Goal: Information Seeking & Learning: Learn about a topic

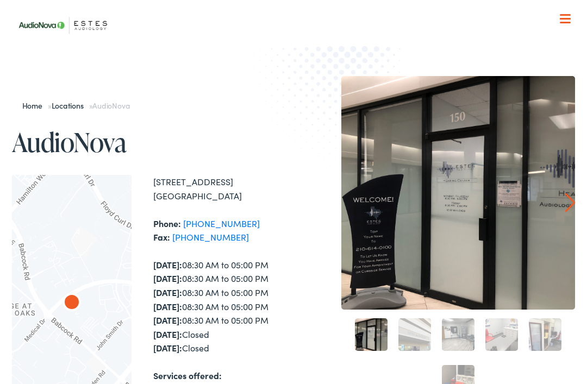
click at [565, 23] on span at bounding box center [564, 23] width 11 height 2
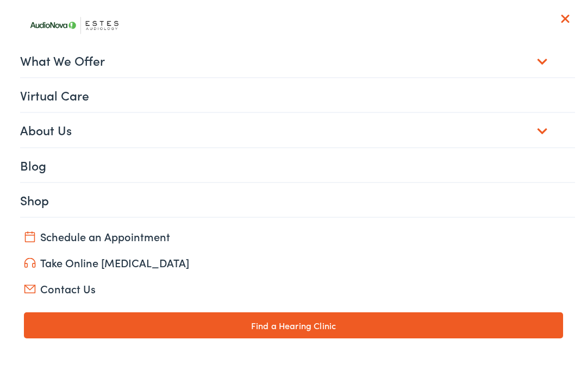
click at [33, 64] on link "What We Offer" at bounding box center [297, 60] width 555 height 34
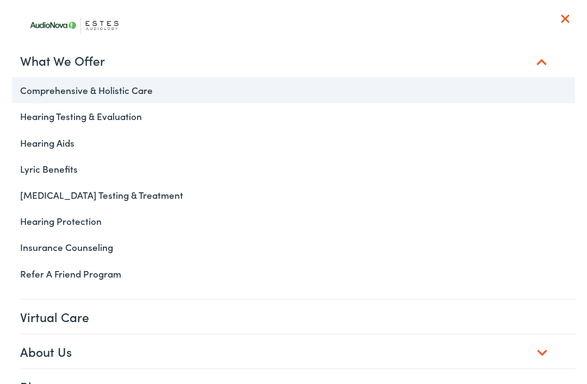
click at [36, 95] on link "Comprehensive & Holistic Care" at bounding box center [293, 90] width 563 height 26
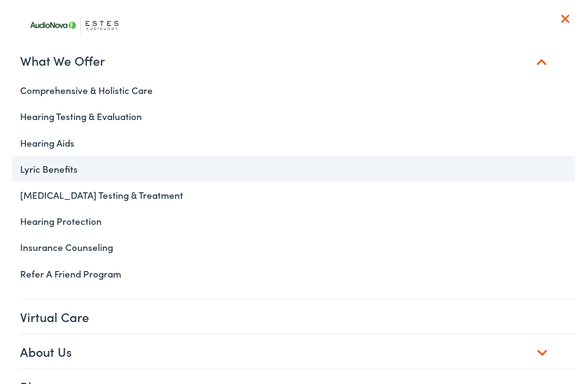
click at [45, 171] on link "Lyric Benefits" at bounding box center [293, 169] width 563 height 26
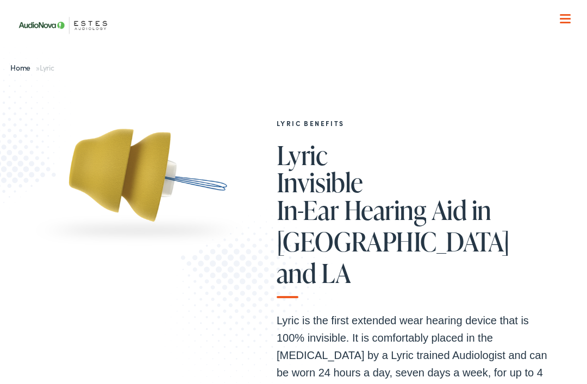
click at [568, 14] on span at bounding box center [564, 15] width 11 height 2
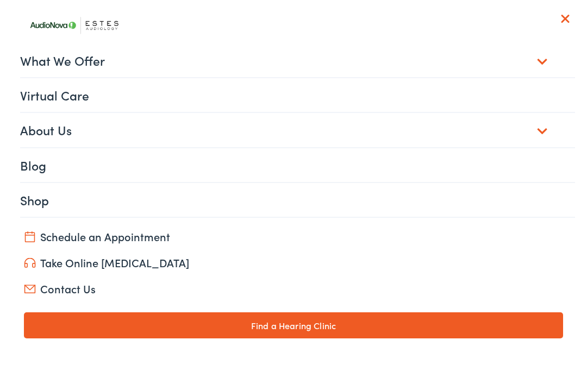
click at [41, 59] on link "What We Offer" at bounding box center [297, 60] width 555 height 34
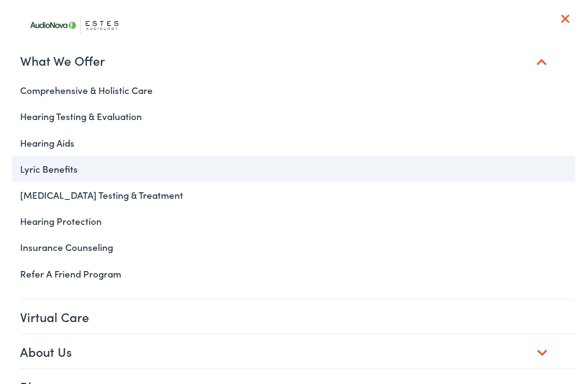
click at [29, 171] on link "Lyric Benefits" at bounding box center [293, 169] width 563 height 26
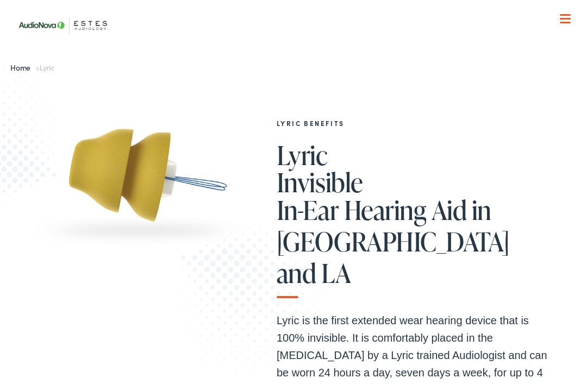
click at [564, 19] on span at bounding box center [564, 19] width 11 height 2
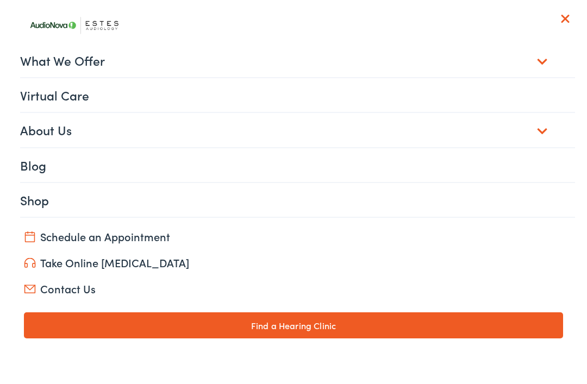
click at [45, 60] on link "What We Offer" at bounding box center [297, 60] width 555 height 34
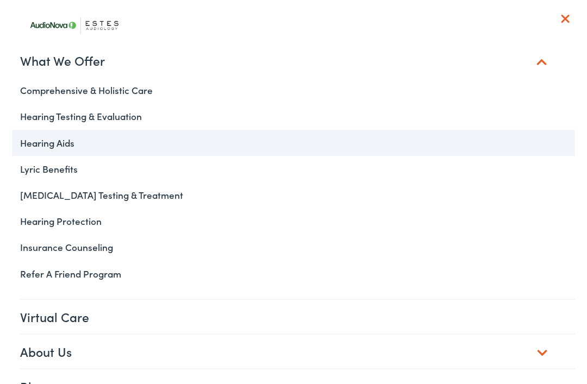
click at [38, 145] on link "Hearing Aids" at bounding box center [293, 143] width 563 height 26
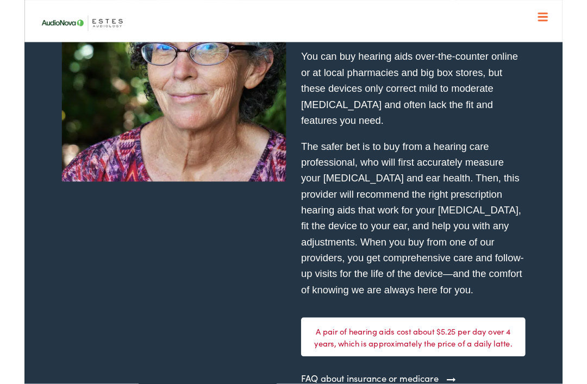
scroll to position [2961, 0]
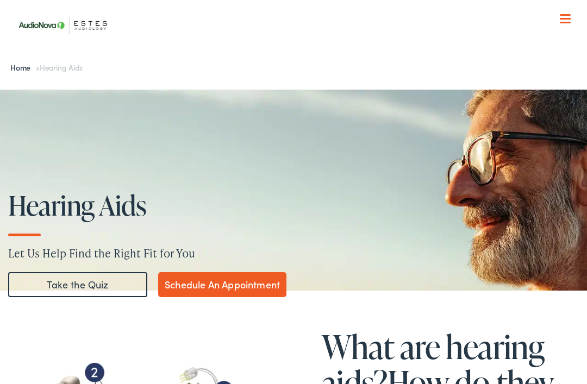
click at [564, 23] on div at bounding box center [564, 19] width 11 height 11
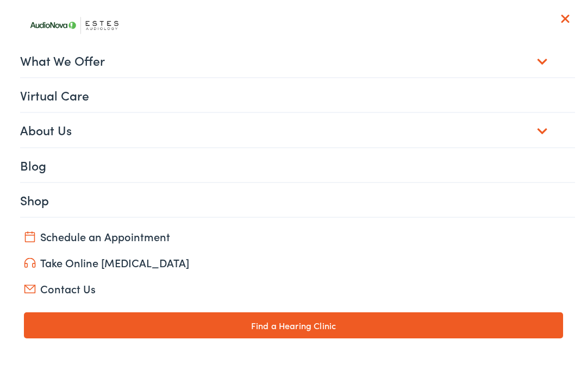
click at [99, 65] on link "What We Offer" at bounding box center [297, 60] width 555 height 34
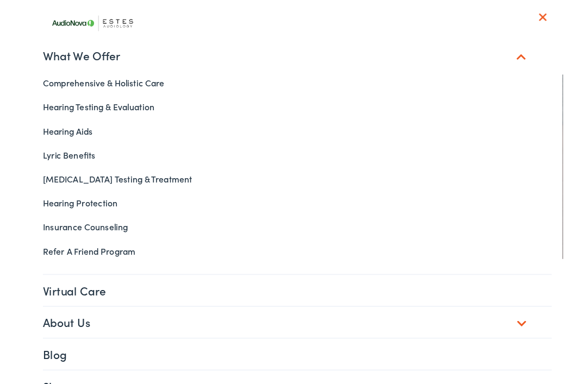
scroll to position [11, 0]
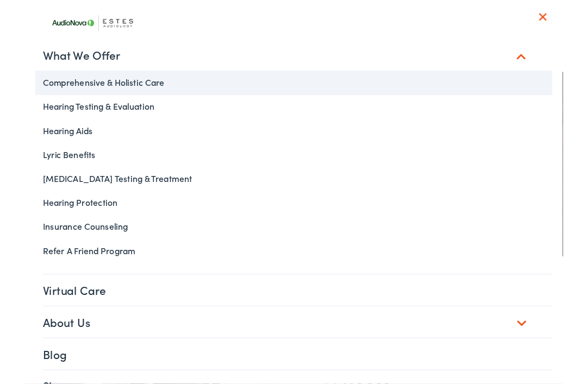
click at [47, 93] on link "Comprehensive & Holistic Care" at bounding box center [293, 90] width 563 height 26
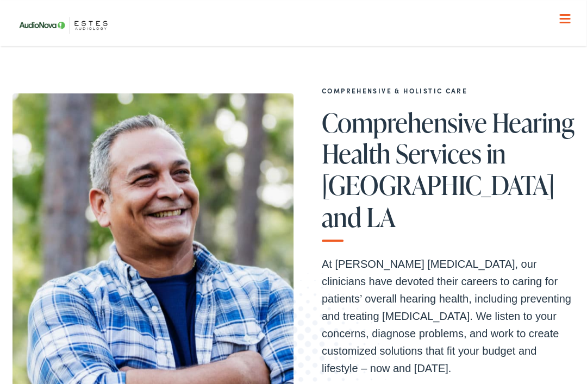
scroll to position [33, 0]
click at [563, 20] on div at bounding box center [564, 19] width 11 height 11
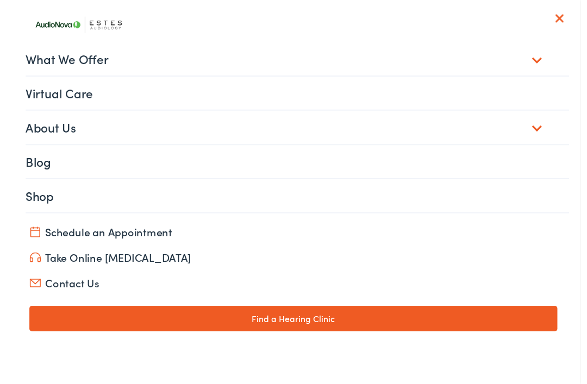
scroll to position [0, 0]
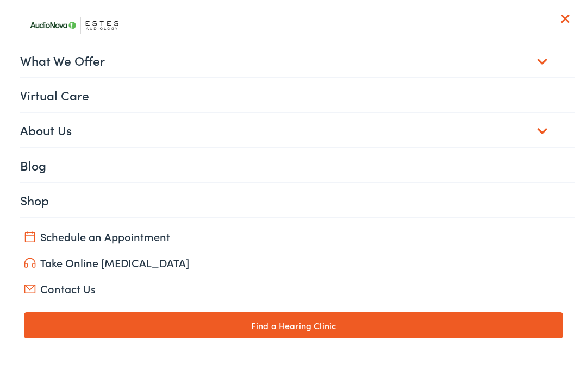
click at [41, 67] on link "What We Offer" at bounding box center [297, 60] width 555 height 34
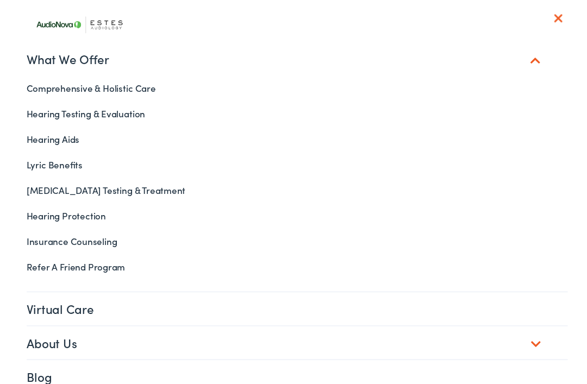
scroll to position [17, 0]
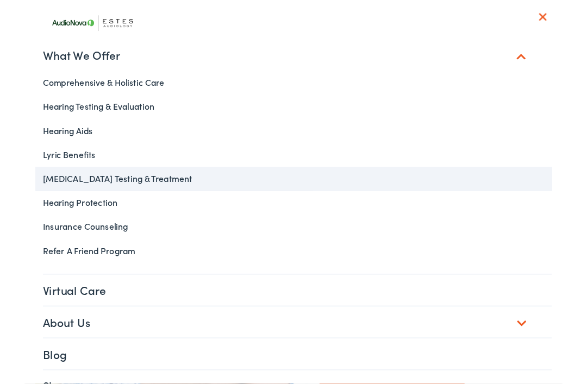
click at [46, 194] on link "[MEDICAL_DATA] Testing & Treatment" at bounding box center [293, 195] width 563 height 26
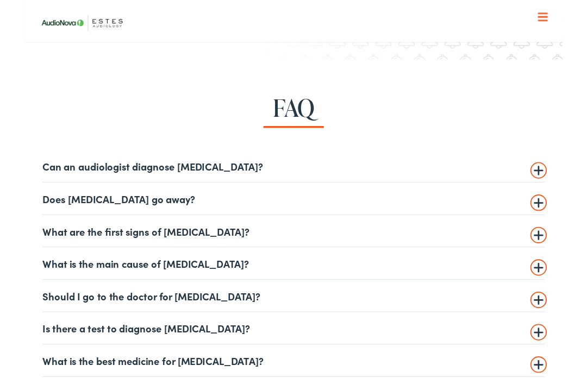
scroll to position [2226, 0]
click at [560, 181] on summary "Can an audiologist diagnose [MEDICAL_DATA]?" at bounding box center [294, 180] width 548 height 13
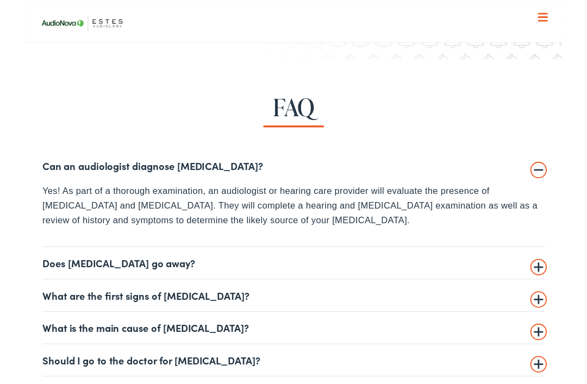
click at [557, 287] on summary "Does [MEDICAL_DATA] go away?" at bounding box center [294, 286] width 548 height 13
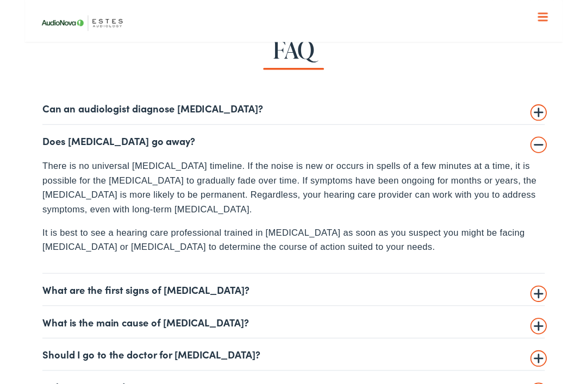
scroll to position [2292, 0]
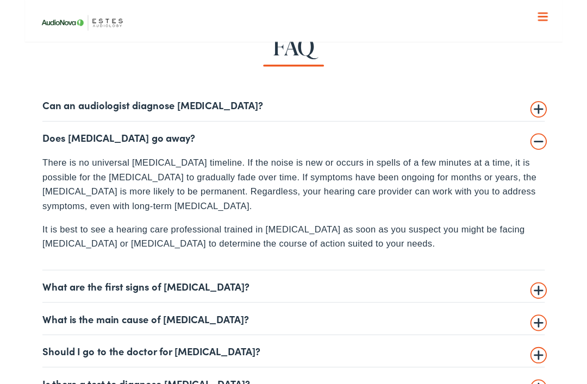
click at [563, 112] on summary "Can an audiologist diagnose [MEDICAL_DATA]?" at bounding box center [294, 115] width 548 height 13
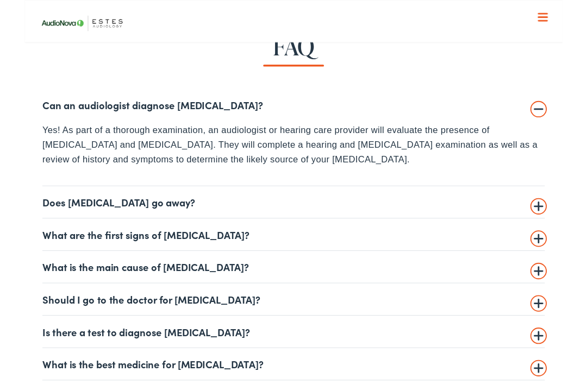
click at [563, 253] on summary "What are the first signs of [MEDICAL_DATA]?" at bounding box center [294, 255] width 548 height 13
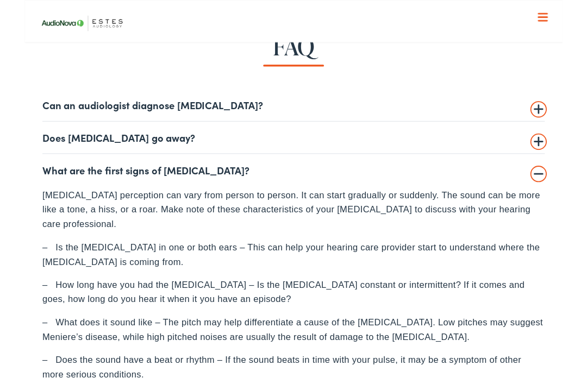
click at [552, 185] on summary "What are the first signs of [MEDICAL_DATA]?" at bounding box center [294, 185] width 548 height 13
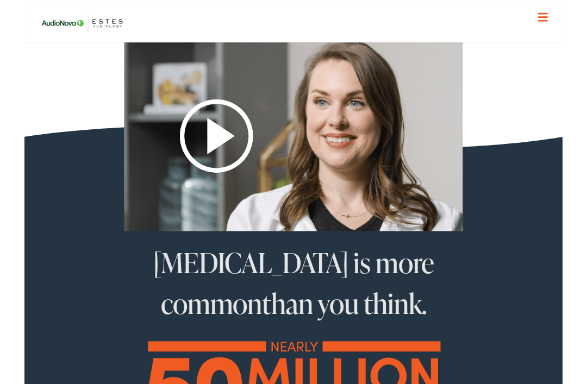
scroll to position [541, 0]
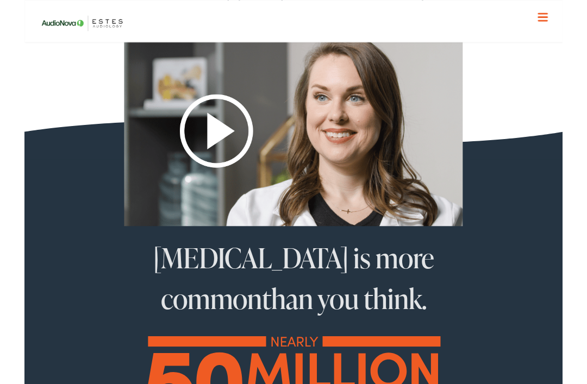
click at [209, 133] on img at bounding box center [293, 142] width 369 height 207
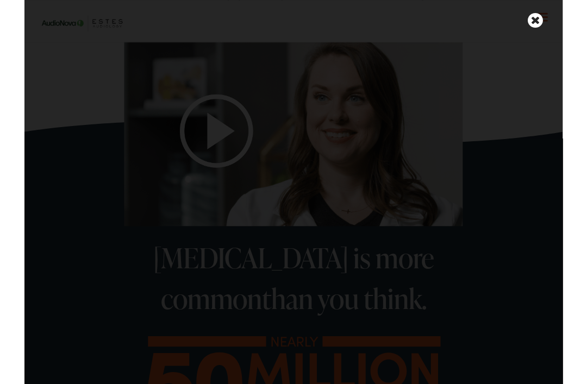
click at [561, 17] on icon at bounding box center [557, 21] width 16 height 19
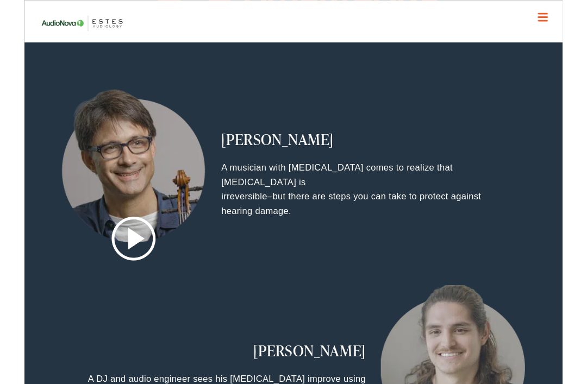
scroll to position [1004, 0]
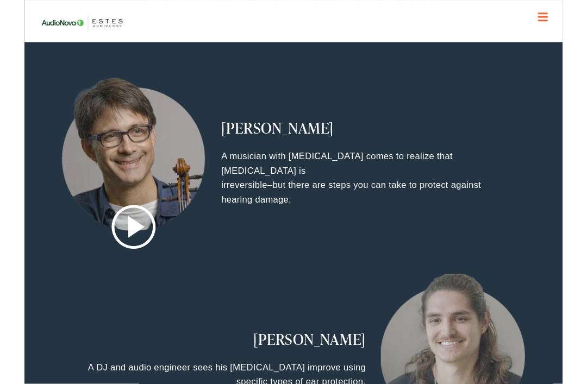
click at [119, 248] on img at bounding box center [119, 248] width 48 height 48
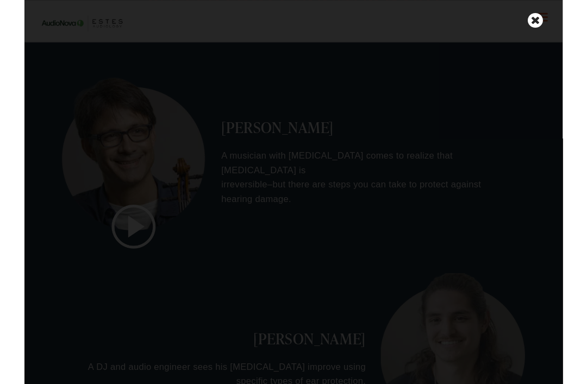
scroll to position [1002, 0]
click at [556, 23] on icon at bounding box center [557, 21] width 16 height 19
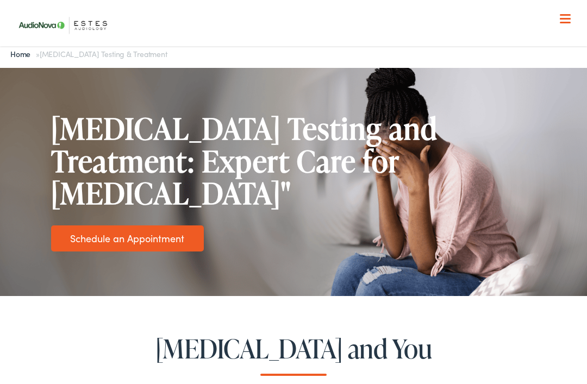
scroll to position [0, 0]
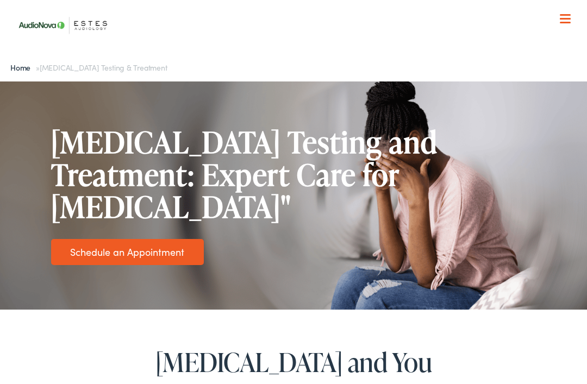
click at [569, 19] on span at bounding box center [564, 19] width 11 height 2
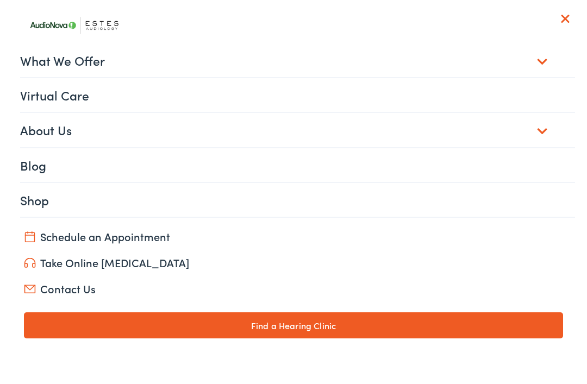
click at [97, 95] on link "Virtual Care" at bounding box center [297, 95] width 555 height 34
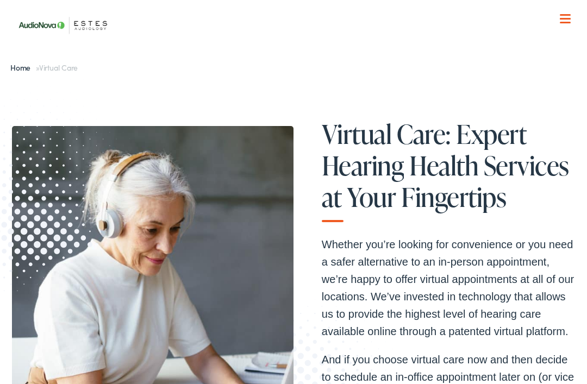
click at [569, 19] on span at bounding box center [564, 19] width 11 height 2
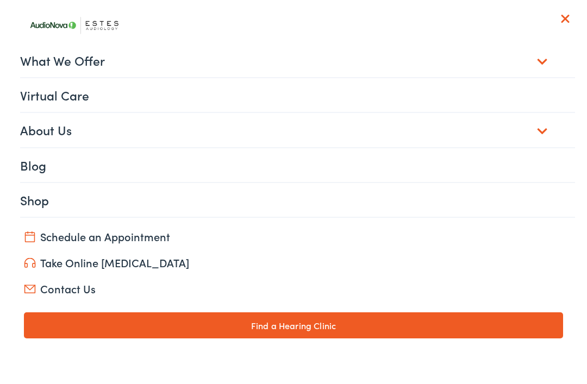
click at [543, 128] on link "About Us" at bounding box center [297, 130] width 555 height 34
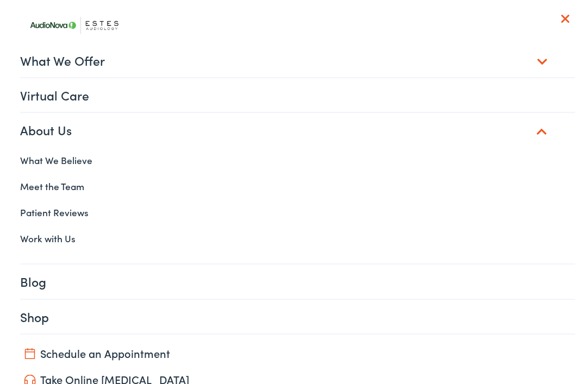
click at [60, 213] on link "Patient Reviews" at bounding box center [293, 212] width 563 height 26
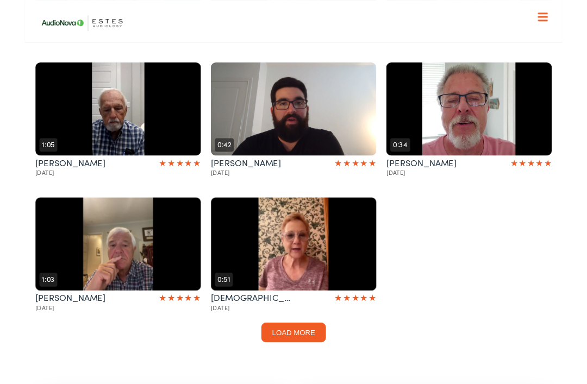
scroll to position [417, 0]
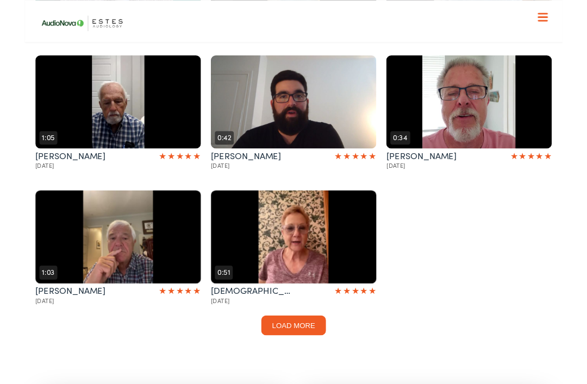
click at [281, 344] on button "Load more" at bounding box center [293, 355] width 71 height 22
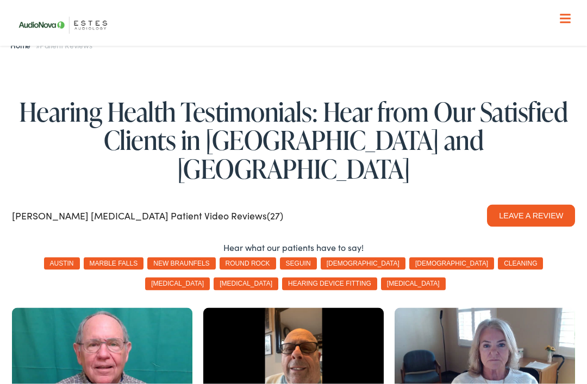
scroll to position [0, 0]
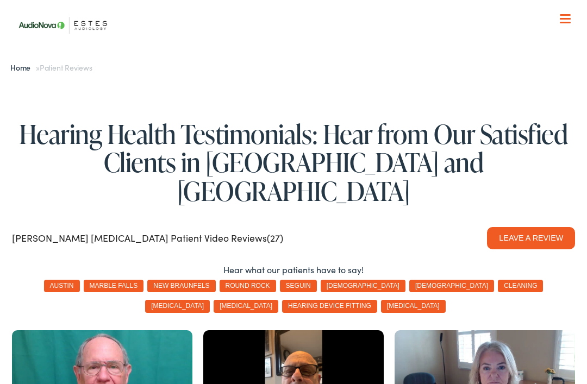
click at [286, 280] on button "seguin" at bounding box center [298, 286] width 37 height 13
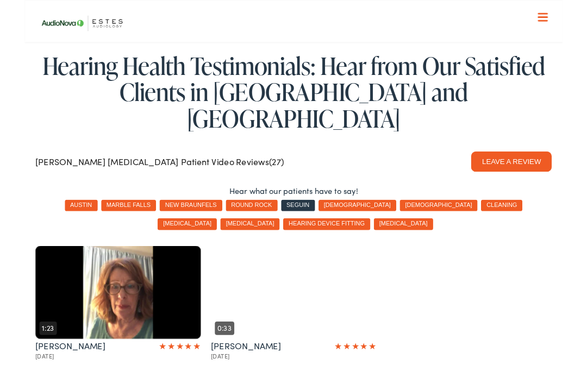
scroll to position [61, 0]
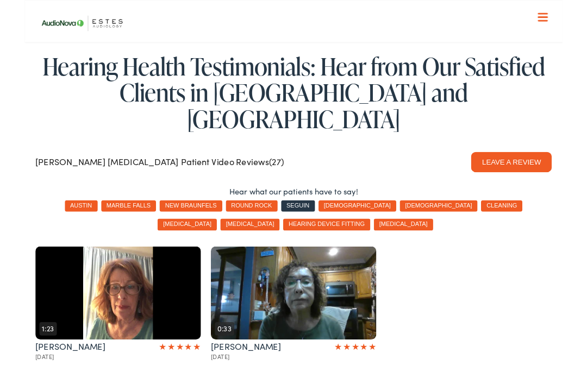
click at [93, 218] on button "marble falls" at bounding box center [114, 224] width 60 height 13
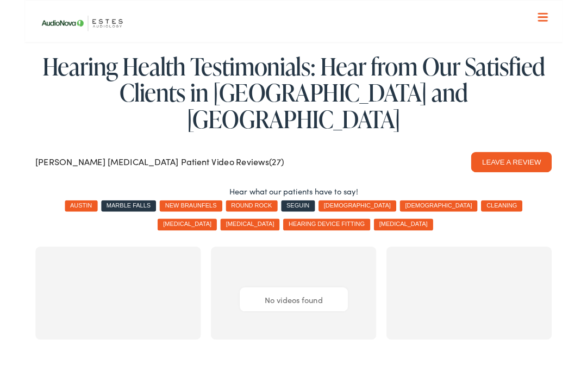
click at [48, 218] on button "austin" at bounding box center [62, 224] width 36 height 13
click at [306, 238] on button "hearing device fitting" at bounding box center [329, 244] width 95 height 13
click at [381, 238] on button "[MEDICAL_DATA]" at bounding box center [413, 244] width 65 height 13
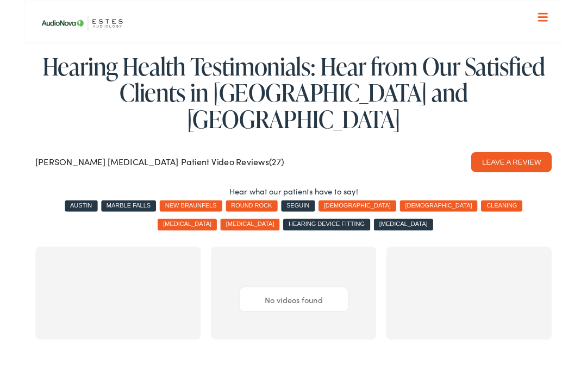
click at [498, 218] on button "cleaning" at bounding box center [520, 224] width 45 height 13
click at [282, 238] on button "hearing device fitting" at bounding box center [329, 244] width 95 height 13
click at [381, 238] on button "[MEDICAL_DATA]" at bounding box center [413, 244] width 65 height 13
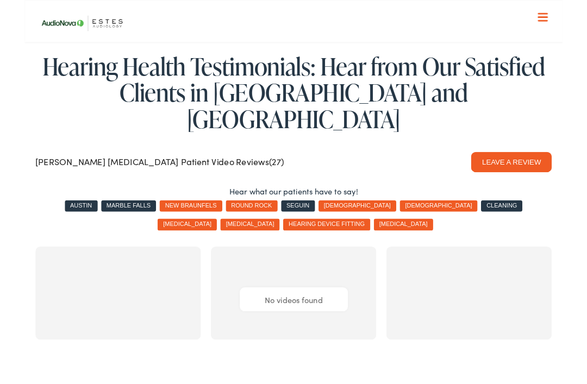
click at [286, 218] on button "seguin" at bounding box center [298, 224] width 37 height 13
click at [115, 218] on button "marble falls" at bounding box center [114, 224] width 60 height 13
click at [57, 218] on button "austin" at bounding box center [62, 224] width 36 height 13
click at [177, 218] on button "new braunfels" at bounding box center [181, 224] width 68 height 13
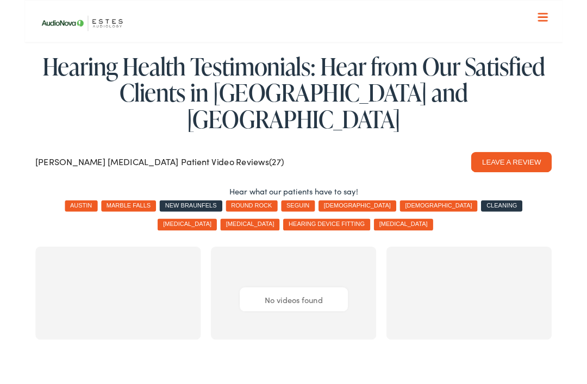
click at [498, 218] on button "cleaning" at bounding box center [520, 224] width 45 height 13
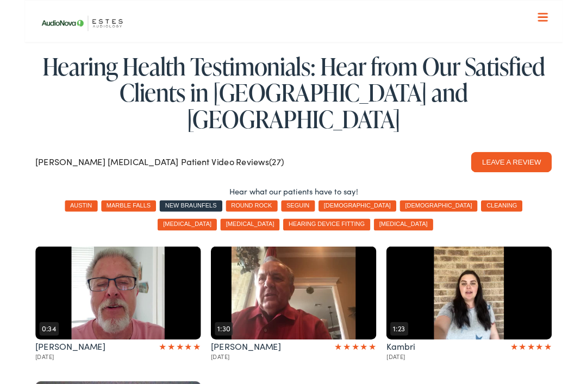
click at [235, 218] on button "round rock" at bounding box center [247, 224] width 56 height 13
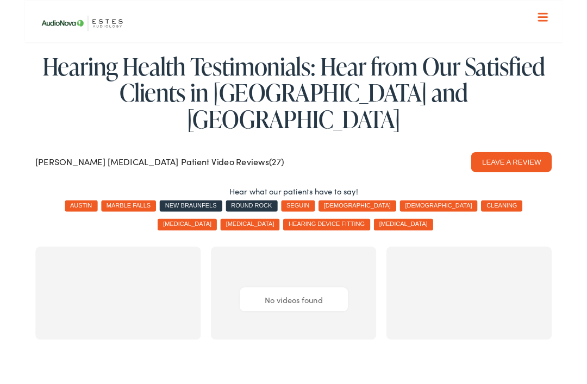
click at [173, 218] on button "new braunfels" at bounding box center [181, 224] width 68 height 13
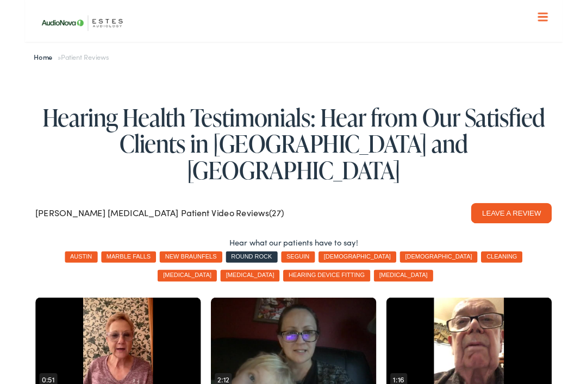
scroll to position [0, 0]
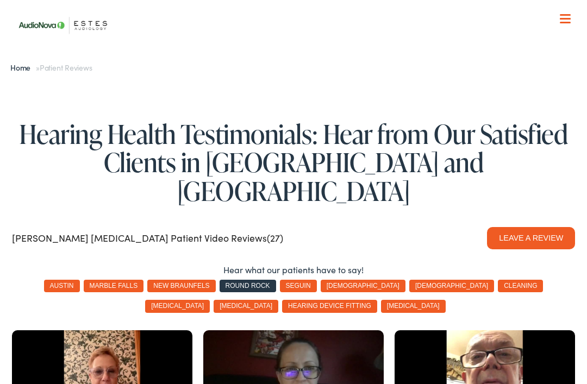
click at [569, 23] on span at bounding box center [564, 23] width 11 height 2
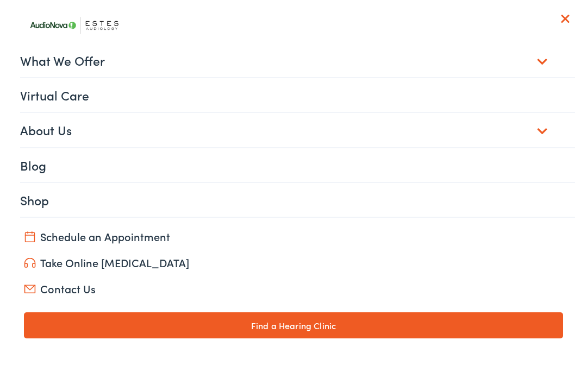
click at [537, 133] on link "About Us" at bounding box center [297, 130] width 555 height 34
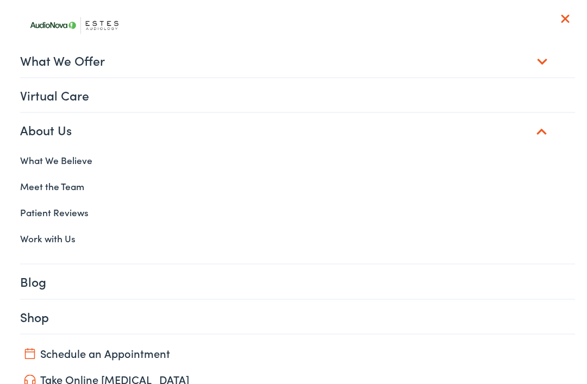
click at [67, 166] on link "What We Believe" at bounding box center [293, 160] width 563 height 26
